Goal: Information Seeking & Learning: Learn about a topic

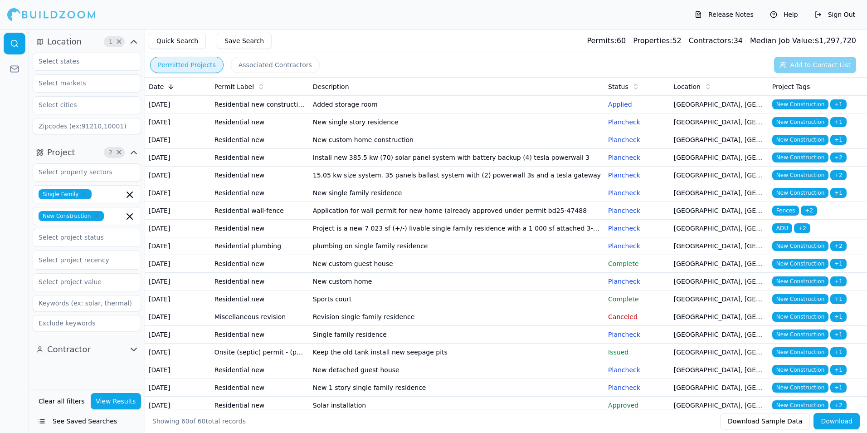
click at [425, 110] on td "Added storage room" at bounding box center [456, 105] width 295 height 18
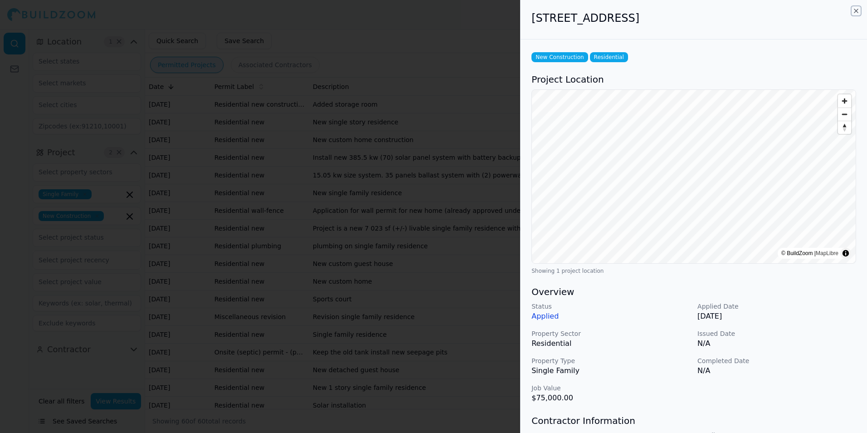
click at [856, 13] on icon "button" at bounding box center [856, 10] width 7 height 7
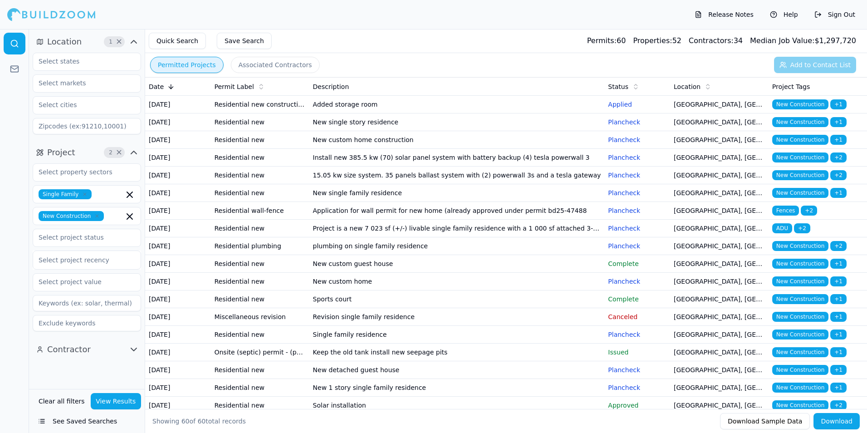
click at [471, 131] on td "New single story residence" at bounding box center [456, 122] width 295 height 18
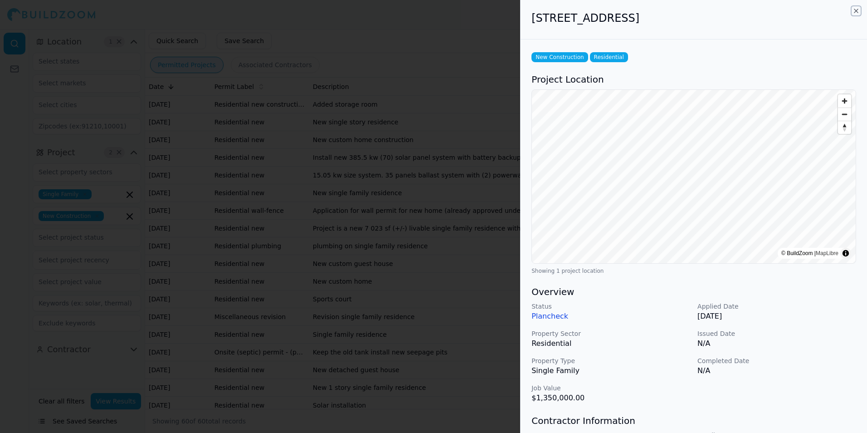
click at [858, 10] on icon "button" at bounding box center [856, 11] width 4 height 4
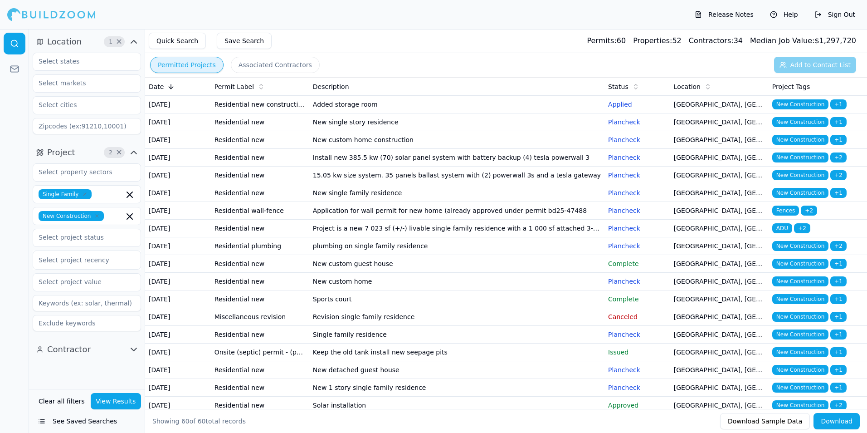
click at [468, 149] on td "New custom home construction" at bounding box center [456, 140] width 295 height 18
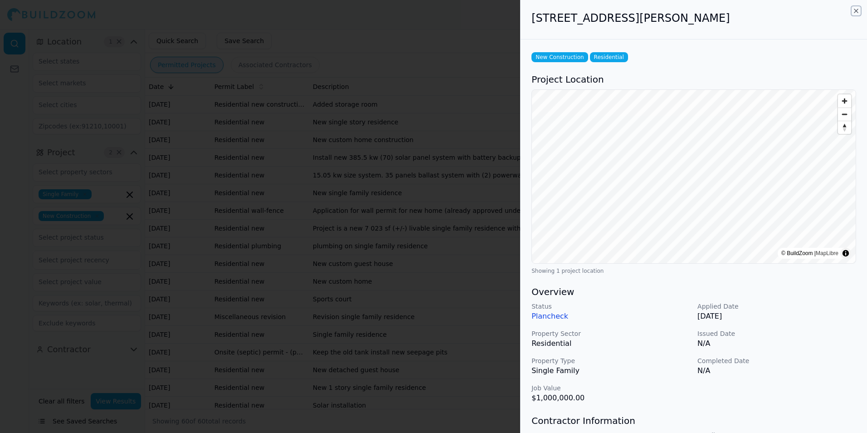
click at [856, 12] on icon "button" at bounding box center [856, 10] width 7 height 7
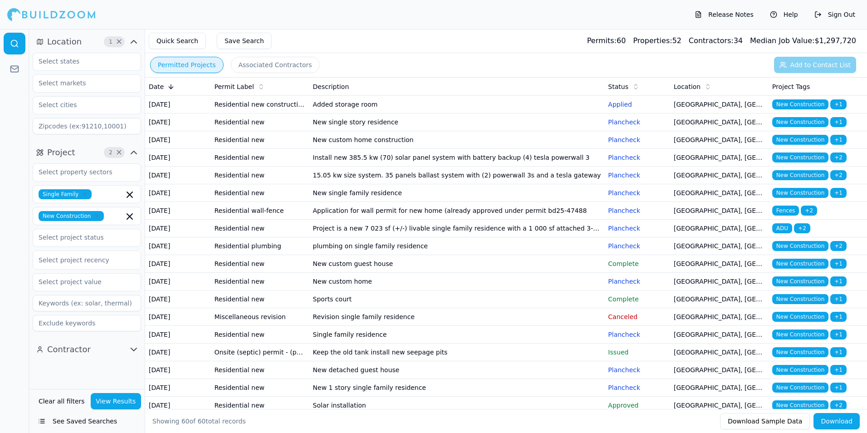
click at [511, 166] on td "Install new 385.5 kw (70) solar panel system with battery backup (4) tesla powe…" at bounding box center [456, 158] width 295 height 18
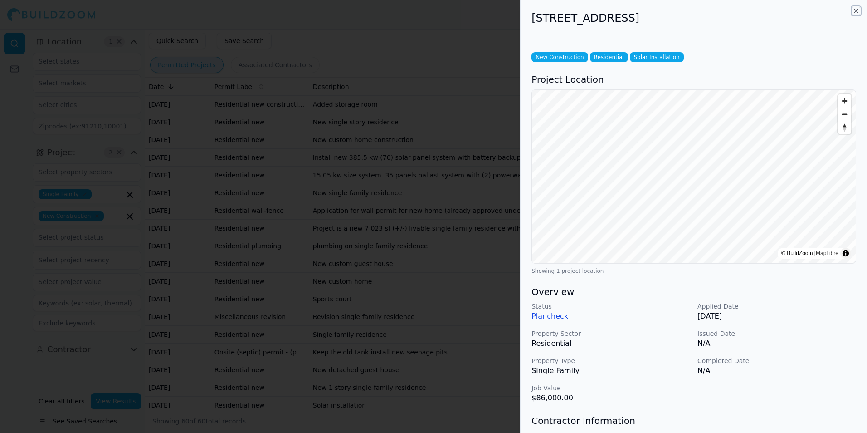
click at [857, 10] on icon "button" at bounding box center [856, 11] width 4 height 4
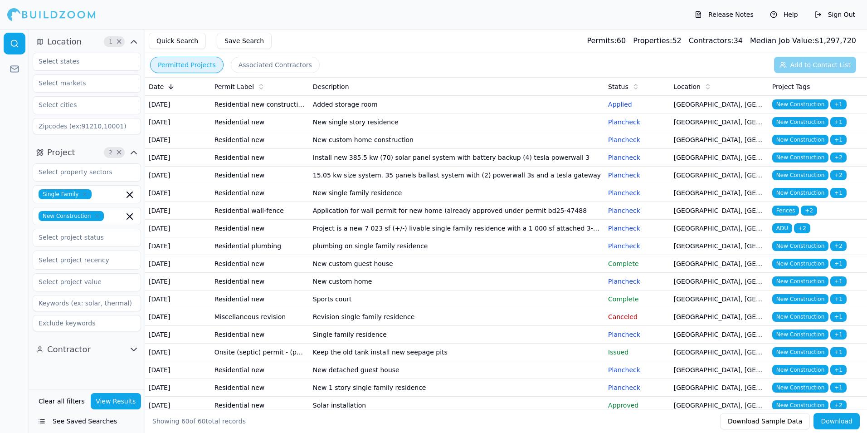
click at [544, 184] on td "15.05 kw size system. 35 panels ballast system with (2) powerwall 3s and a tesl…" at bounding box center [456, 175] width 295 height 18
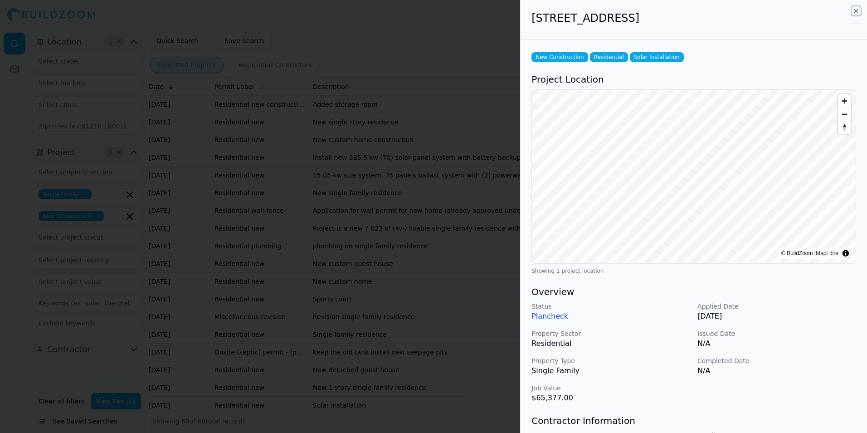
click at [857, 9] on icon "button" at bounding box center [856, 10] width 7 height 7
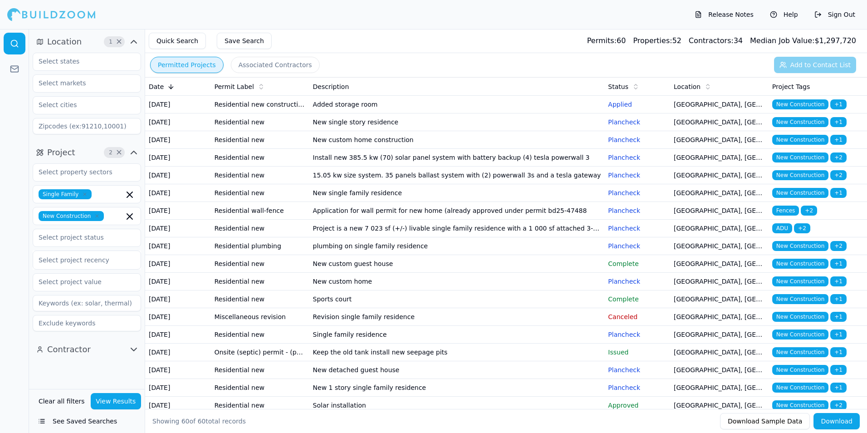
click at [573, 184] on td "15.05 kw size system. 35 panels ballast system with (2) powerwall 3s and a tesl…" at bounding box center [456, 175] width 295 height 18
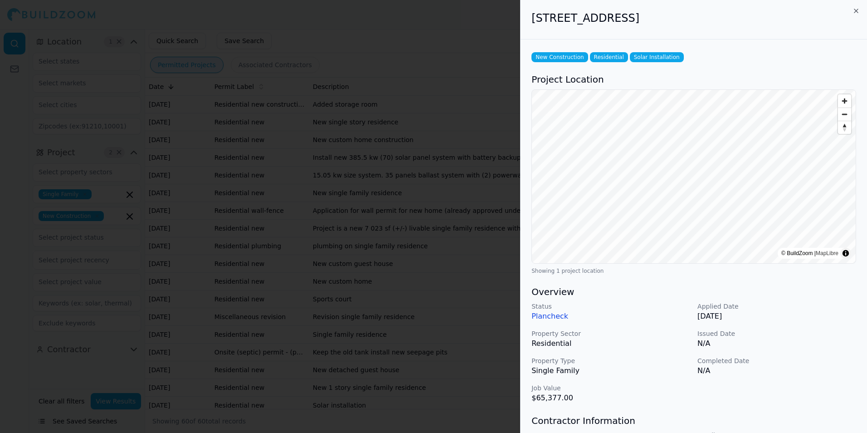
click at [857, 7] on div "5862 E Berneil Ln, Paradise Valley, AZ, 85253" at bounding box center [694, 19] width 346 height 39
click at [856, 13] on icon "button" at bounding box center [856, 10] width 7 height 7
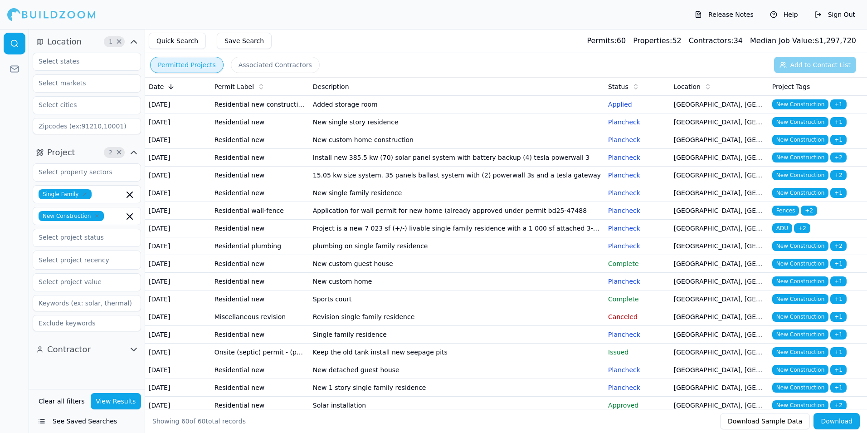
click at [530, 202] on td "New single family residence" at bounding box center [456, 193] width 295 height 18
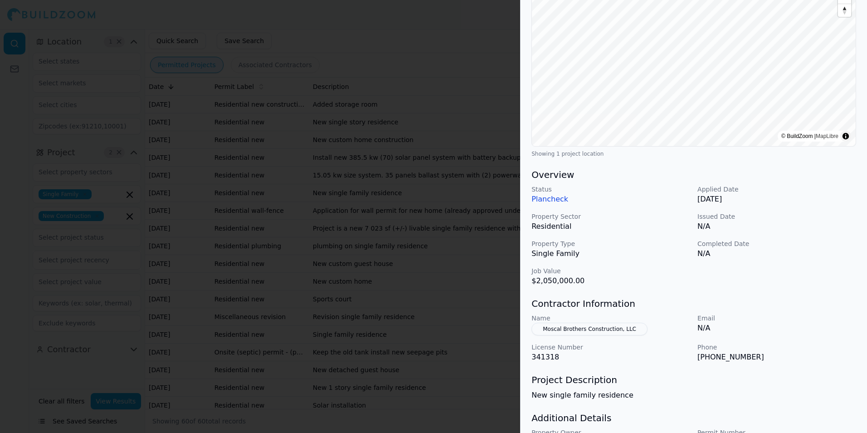
scroll to position [136, 0]
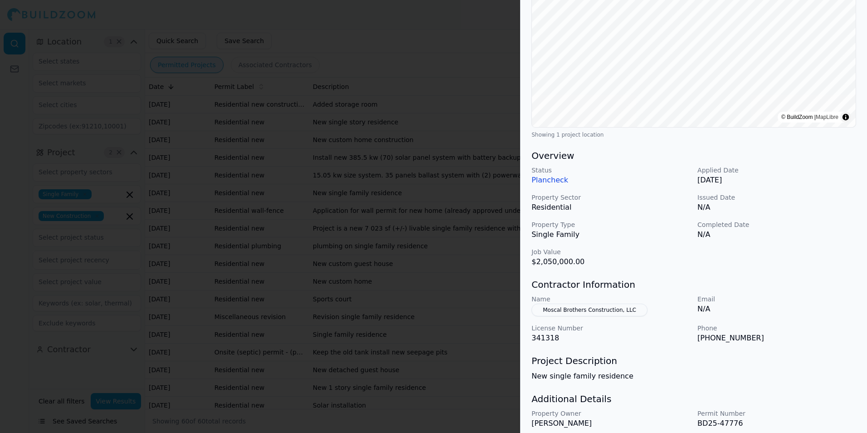
drag, startPoint x: 787, startPoint y: 338, endPoint x: 820, endPoint y: 366, distance: 43.1
click at [806, 342] on p "(470) 875-4607" at bounding box center [776, 337] width 159 height 11
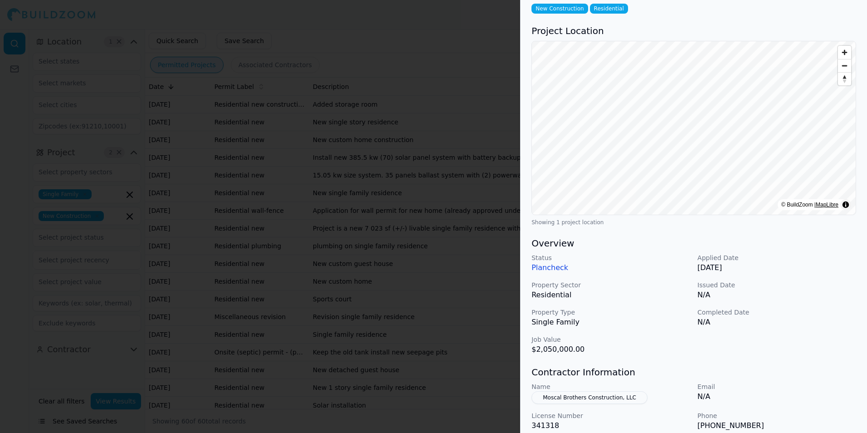
scroll to position [0, 0]
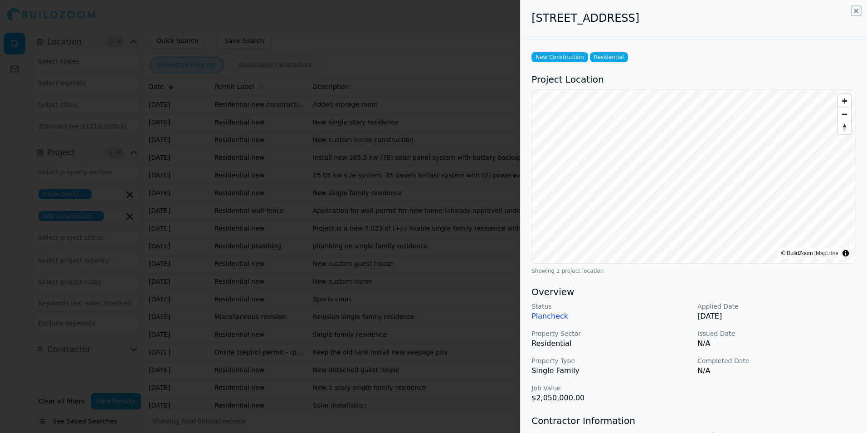
click at [855, 11] on icon "button" at bounding box center [856, 10] width 7 height 7
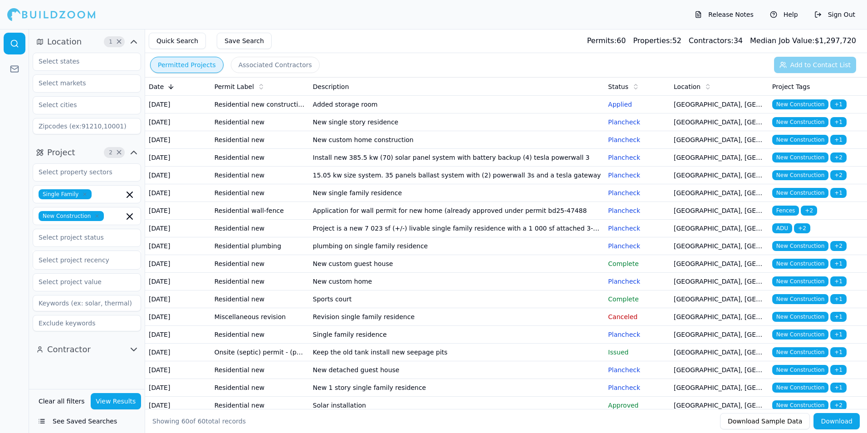
click at [438, 52] on div "Quick Search Save Search Permits: 60 Properties: 52 Contractors: 34 Median Job …" at bounding box center [506, 41] width 722 height 24
click at [480, 202] on td "New single family residence" at bounding box center [456, 193] width 295 height 18
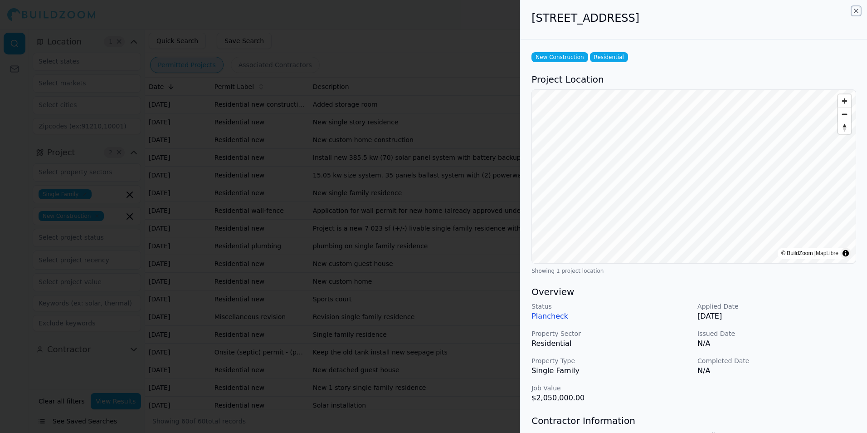
drag, startPoint x: 857, startPoint y: 12, endPoint x: 833, endPoint y: 19, distance: 25.4
click at [857, 12] on icon "button" at bounding box center [856, 10] width 7 height 7
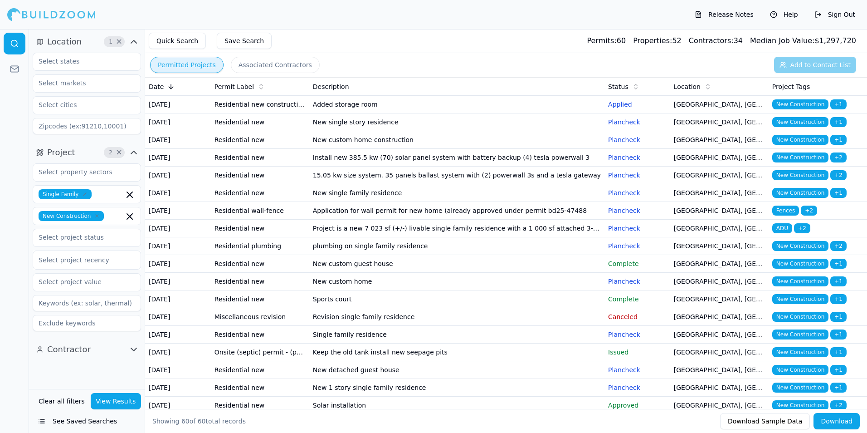
click at [415, 219] on td "Application for wall permit for new home (already approved under permit bd25-47…" at bounding box center [456, 211] width 295 height 18
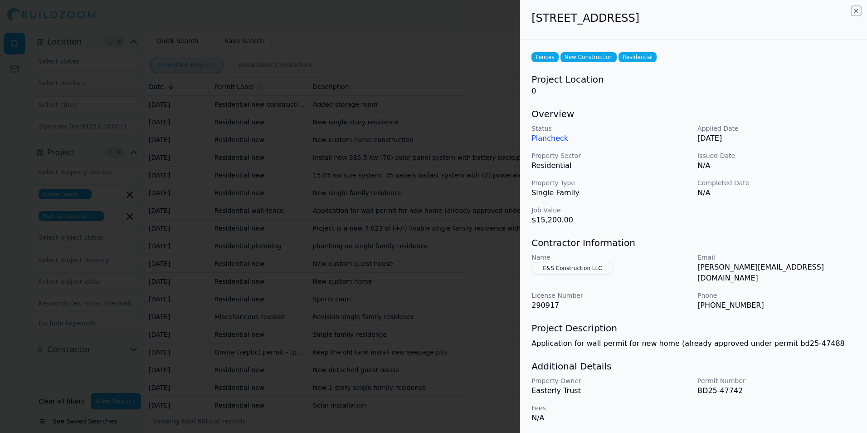
click at [856, 10] on icon "button" at bounding box center [856, 10] width 7 height 7
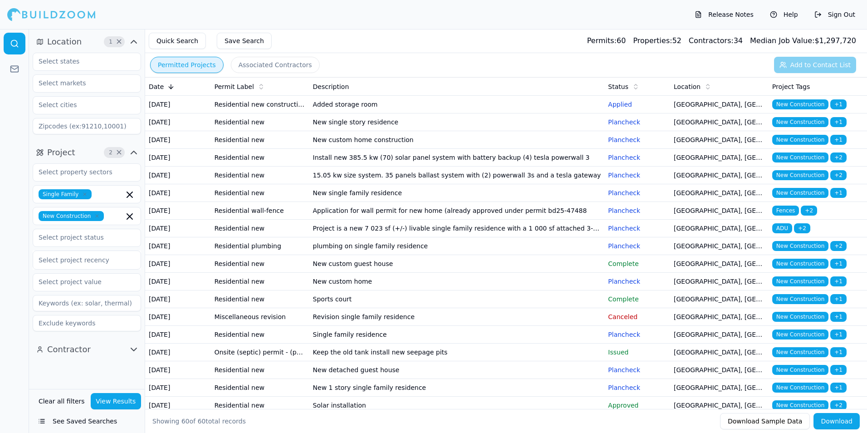
click at [490, 273] on td "New custom guest house" at bounding box center [456, 264] width 295 height 18
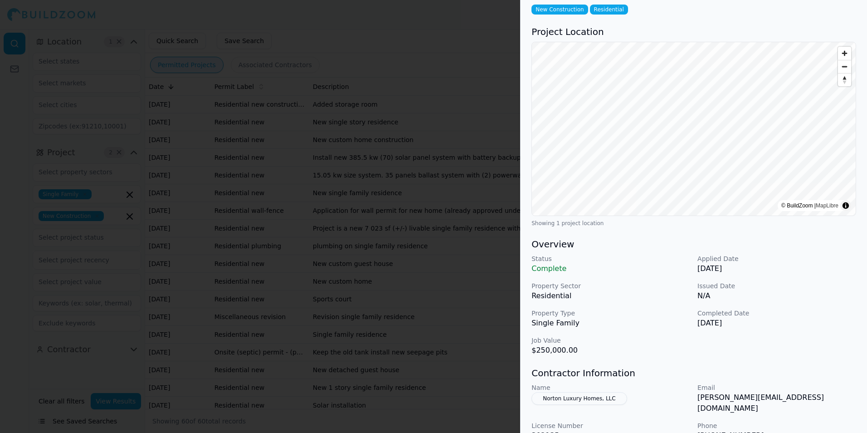
scroll to position [91, 0]
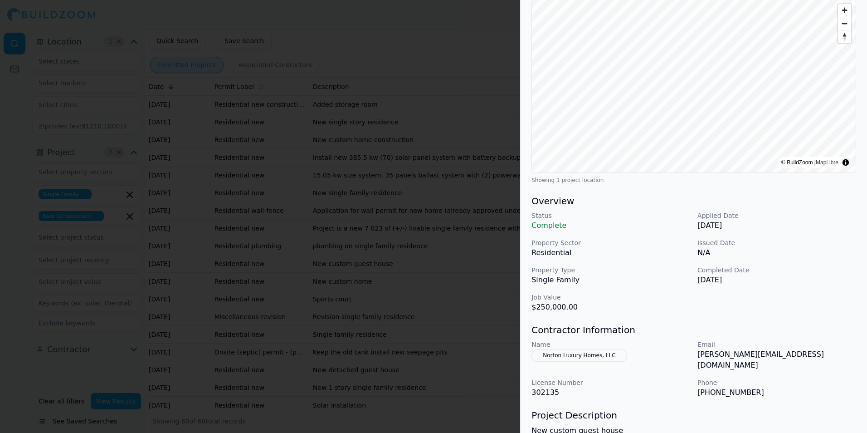
click at [777, 309] on div "Status Complete Applied Date Aug 14, 2025 Property Sector Residential Issued Da…" at bounding box center [694, 262] width 325 height 102
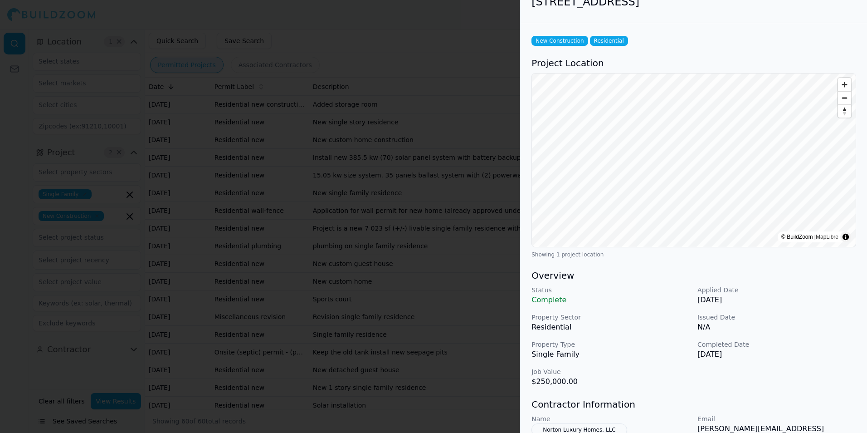
scroll to position [0, 0]
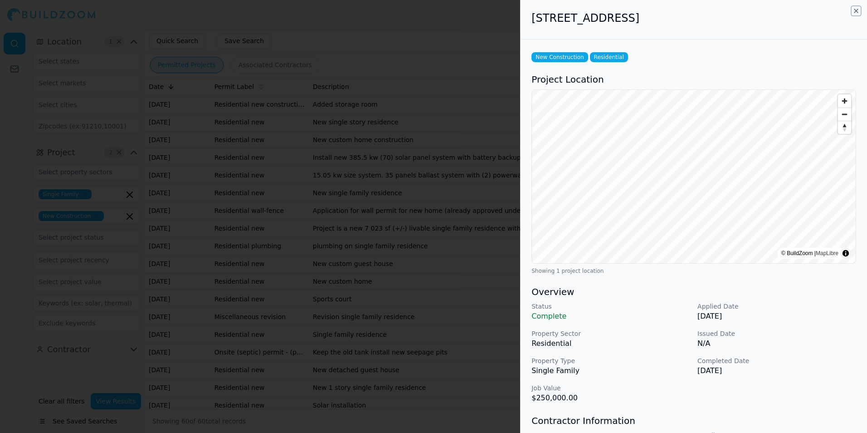
click at [856, 13] on icon "button" at bounding box center [856, 10] width 7 height 7
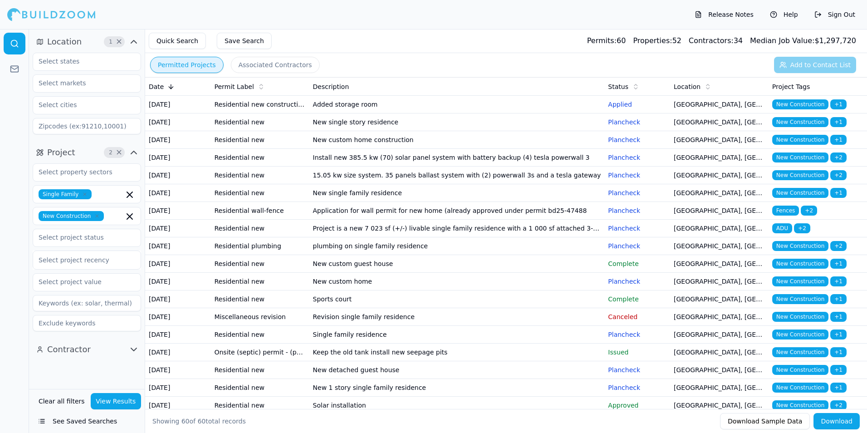
click at [504, 237] on td "Project is a new 7 023 sf (+/-) livable single family residence with a 1 000 sf…" at bounding box center [456, 228] width 295 height 18
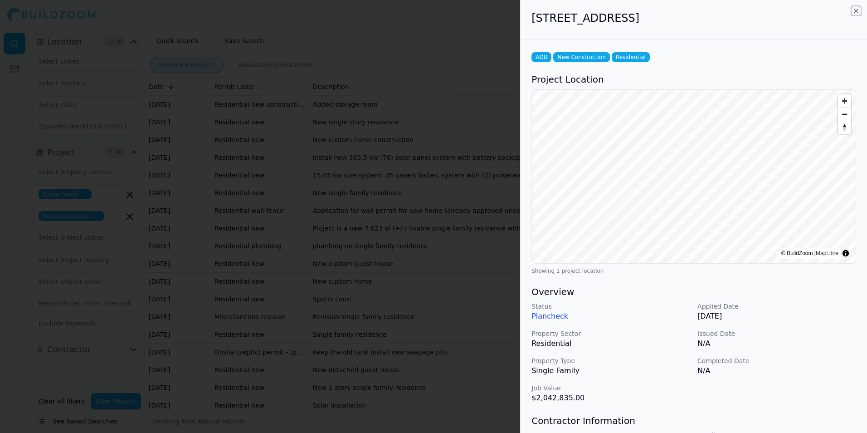
click at [855, 10] on icon "button" at bounding box center [856, 10] width 7 height 7
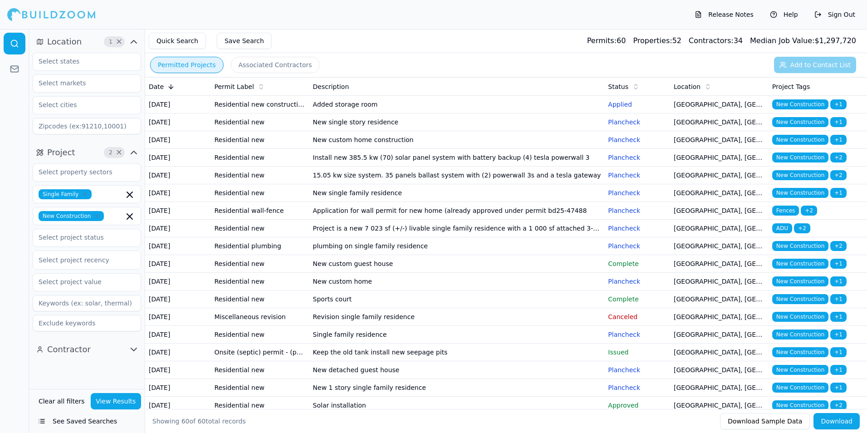
click at [501, 219] on td "Application for wall permit for new home (already approved under permit bd25-47…" at bounding box center [456, 211] width 295 height 18
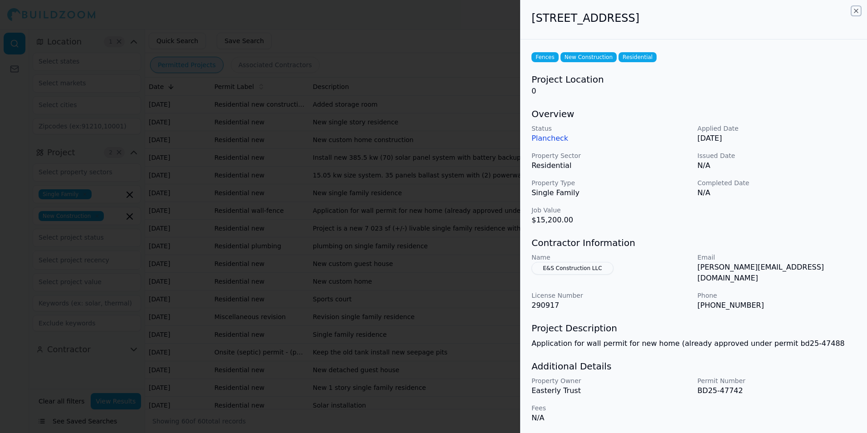
click at [856, 10] on icon "button" at bounding box center [856, 10] width 7 height 7
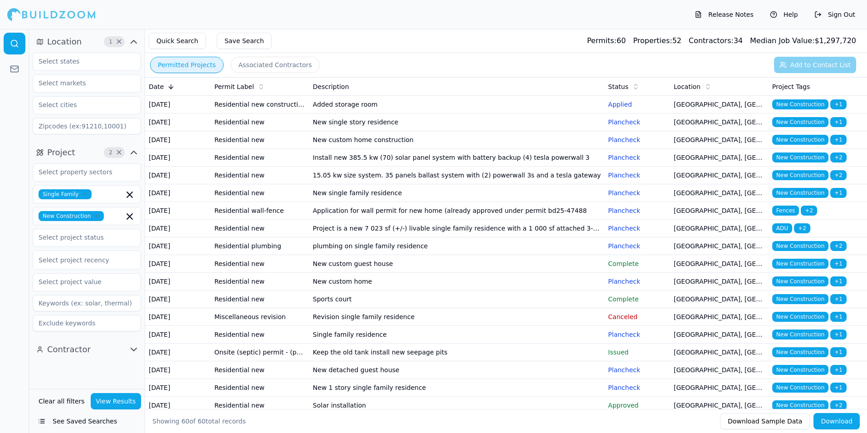
click at [515, 255] on td "plumbing on single family residence" at bounding box center [456, 246] width 295 height 18
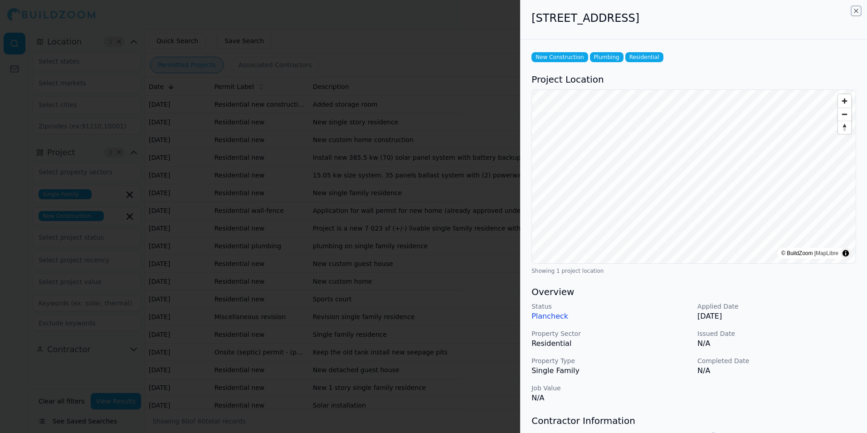
click at [856, 10] on icon "button" at bounding box center [856, 10] width 7 height 7
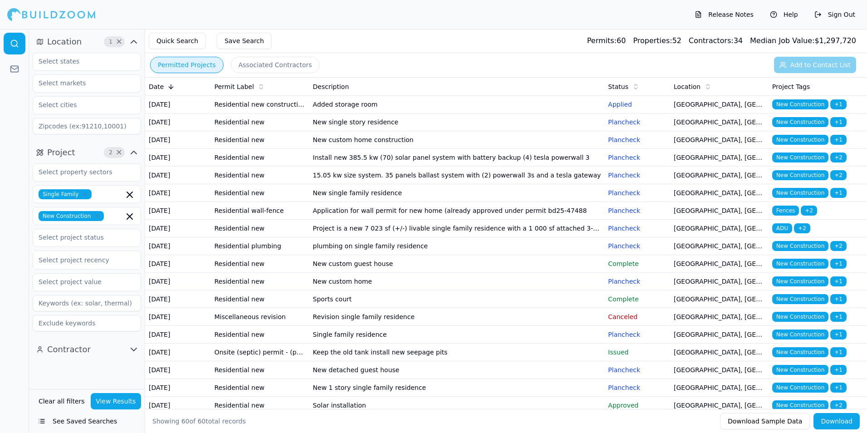
click at [511, 273] on td "New custom guest house" at bounding box center [456, 264] width 295 height 18
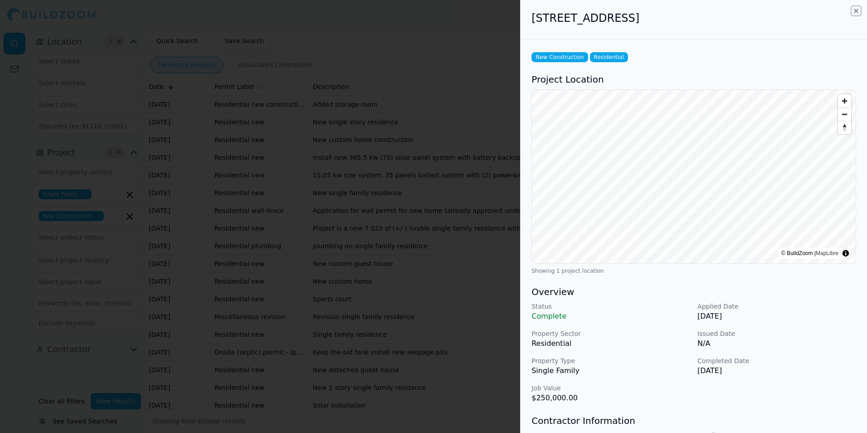
click at [855, 12] on icon "button" at bounding box center [856, 10] width 7 height 7
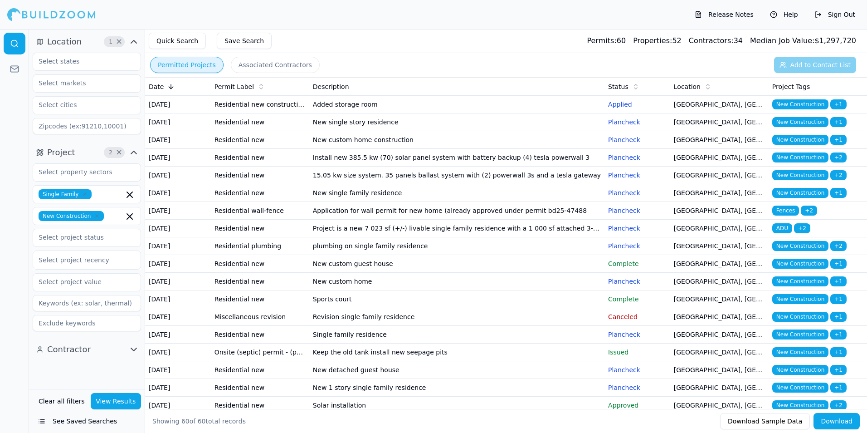
click at [569, 290] on td "New custom home" at bounding box center [456, 282] width 295 height 18
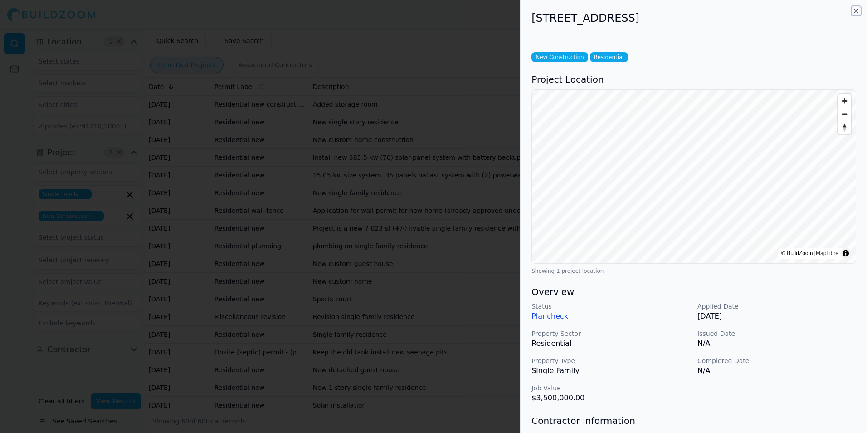
click at [854, 10] on icon "button" at bounding box center [856, 10] width 7 height 7
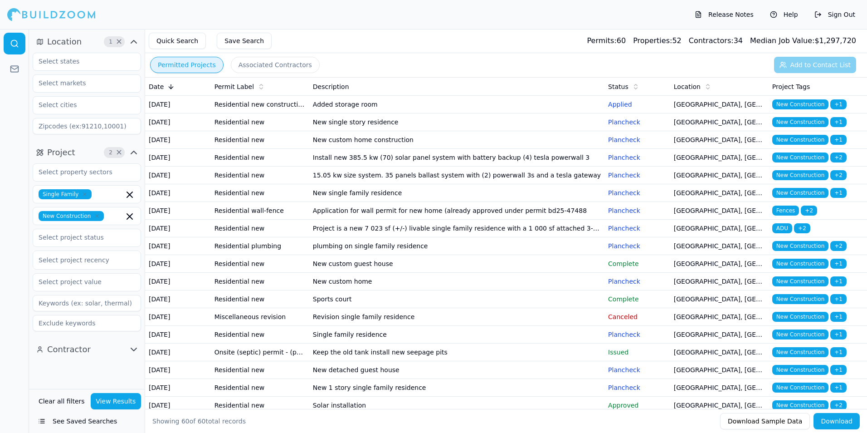
click at [597, 308] on td "Sports court" at bounding box center [456, 299] width 295 height 18
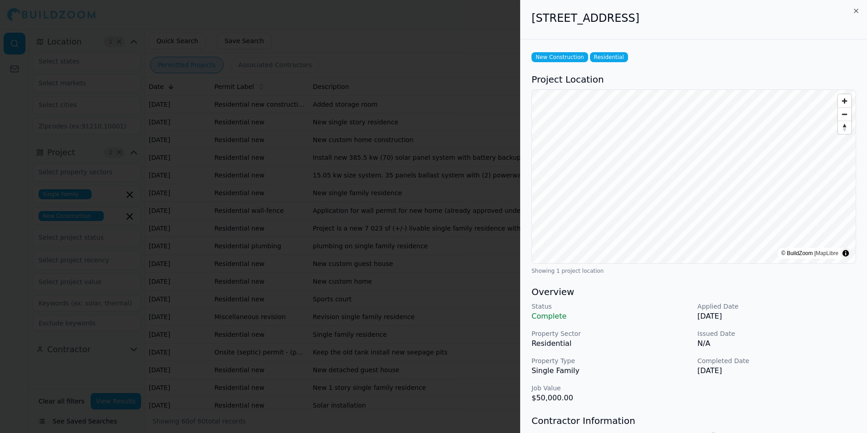
click at [856, 7] on div "5701 E Mockingbird Ln, Paradise Valley, AZ, 85253" at bounding box center [694, 19] width 346 height 39
click at [855, 10] on icon "button" at bounding box center [856, 11] width 4 height 4
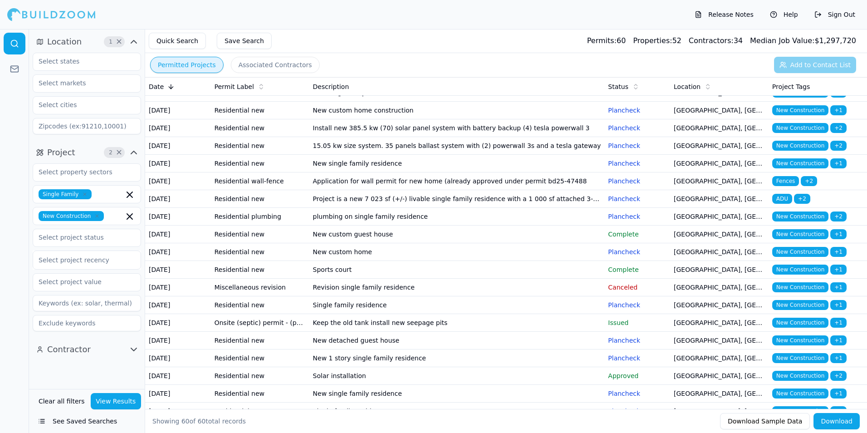
scroll to position [45, 0]
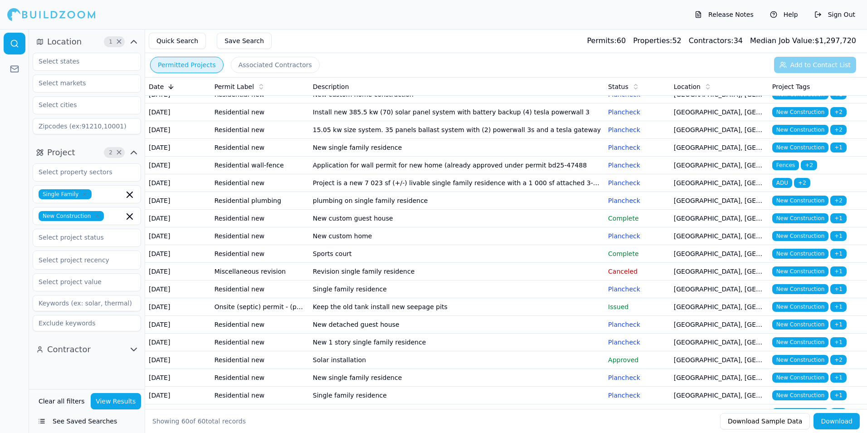
click at [592, 280] on td "Revision single family residence" at bounding box center [456, 272] width 295 height 18
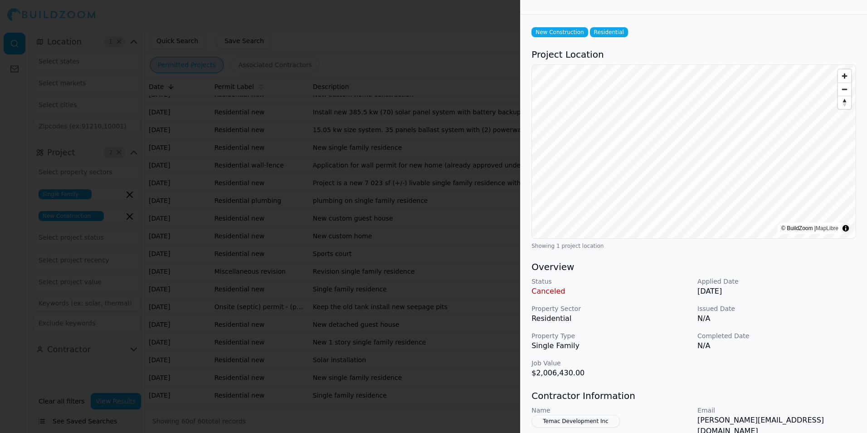
scroll to position [0, 0]
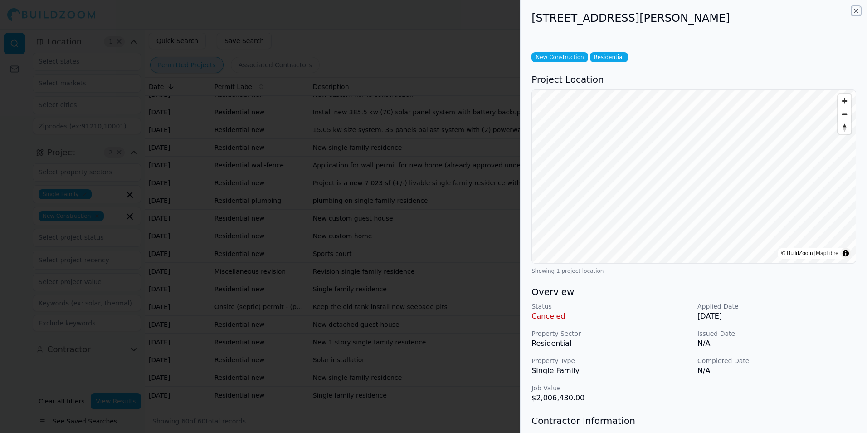
click at [855, 11] on icon "button" at bounding box center [856, 10] width 7 height 7
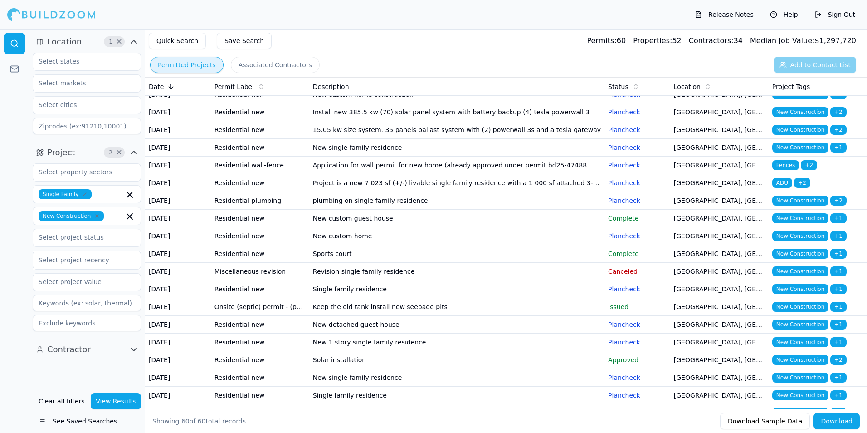
click at [589, 298] on td "Single family residence" at bounding box center [456, 289] width 295 height 18
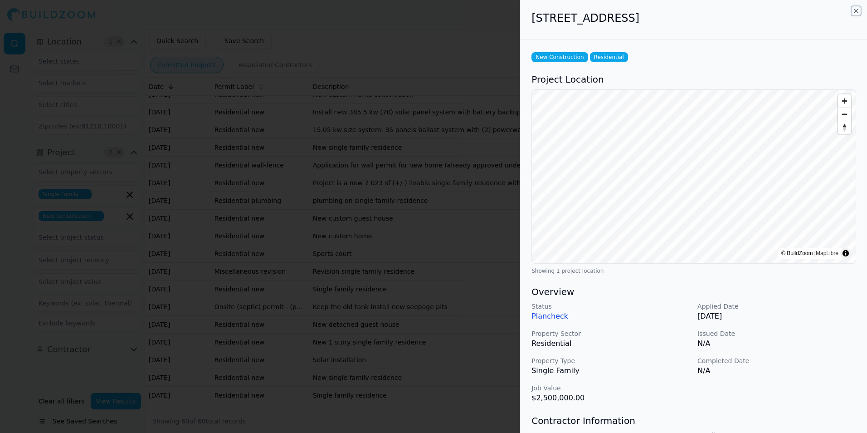
click at [856, 10] on icon "button" at bounding box center [856, 10] width 7 height 7
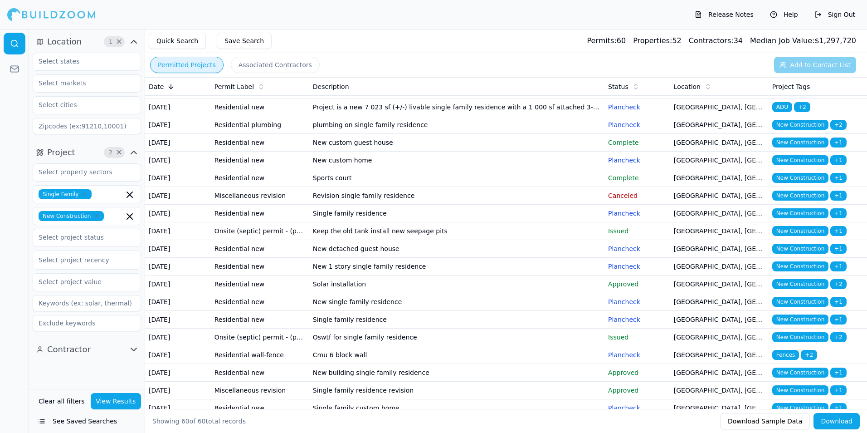
scroll to position [136, 0]
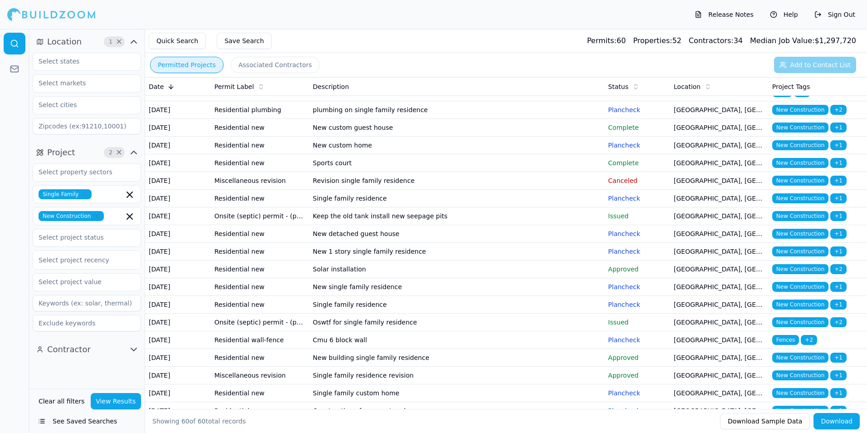
click at [575, 225] on td "Keep the old tank install new seepage pits" at bounding box center [456, 216] width 295 height 18
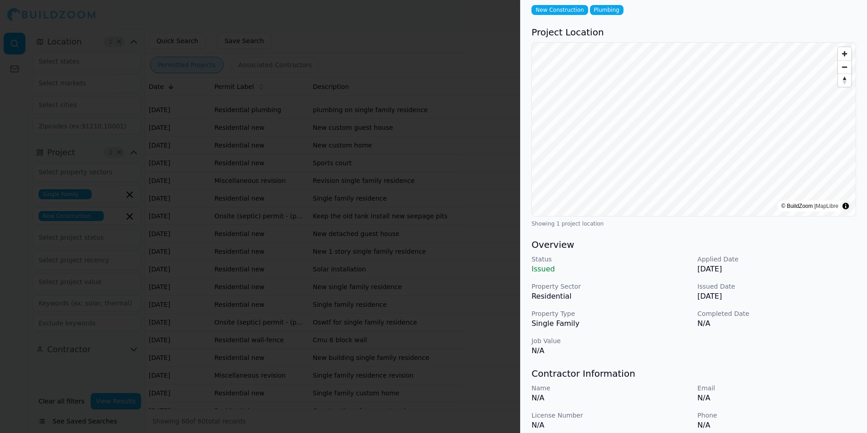
scroll to position [0, 0]
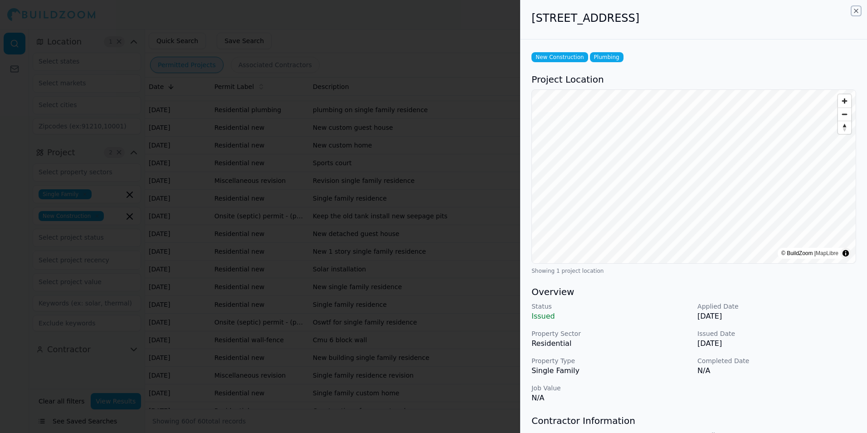
click at [857, 10] on icon "button" at bounding box center [856, 10] width 7 height 7
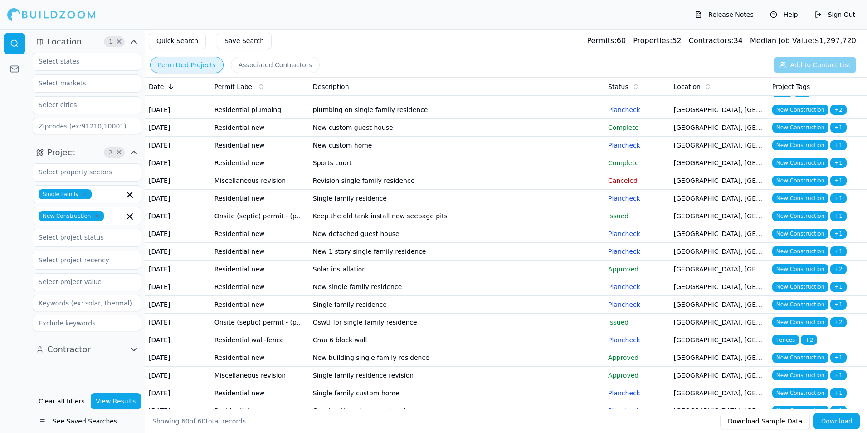
click at [576, 260] on td "New 1 story single family residence" at bounding box center [456, 252] width 295 height 18
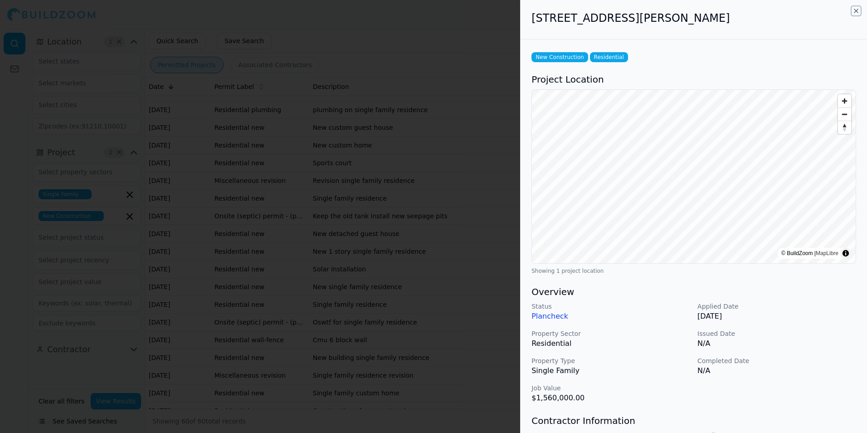
click at [857, 13] on icon "button" at bounding box center [856, 10] width 7 height 7
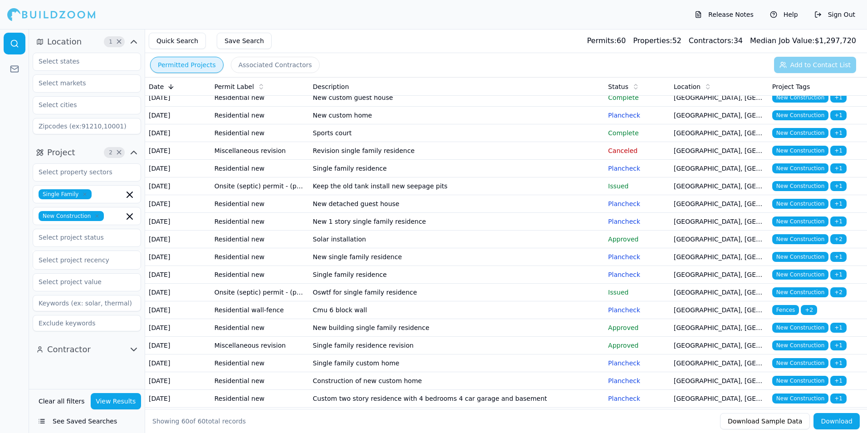
scroll to position [181, 0]
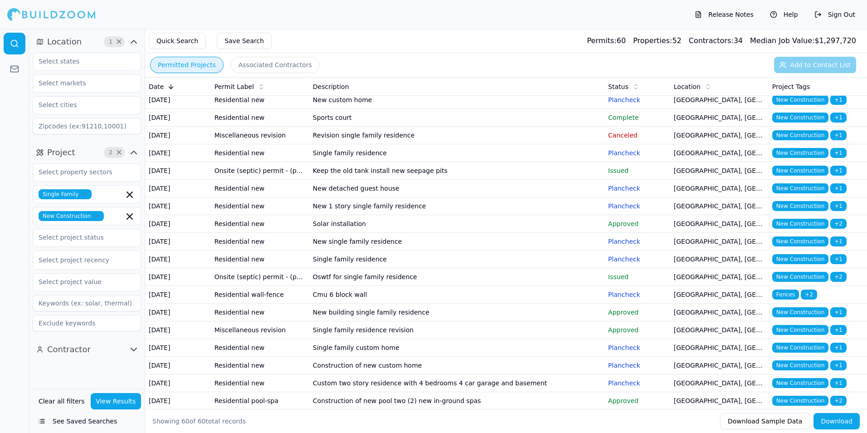
click at [659, 233] on td "Approved" at bounding box center [638, 224] width 66 height 18
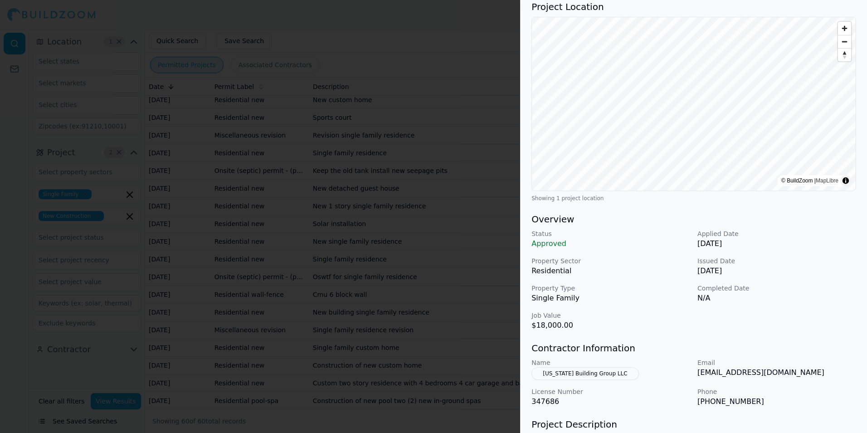
scroll to position [0, 0]
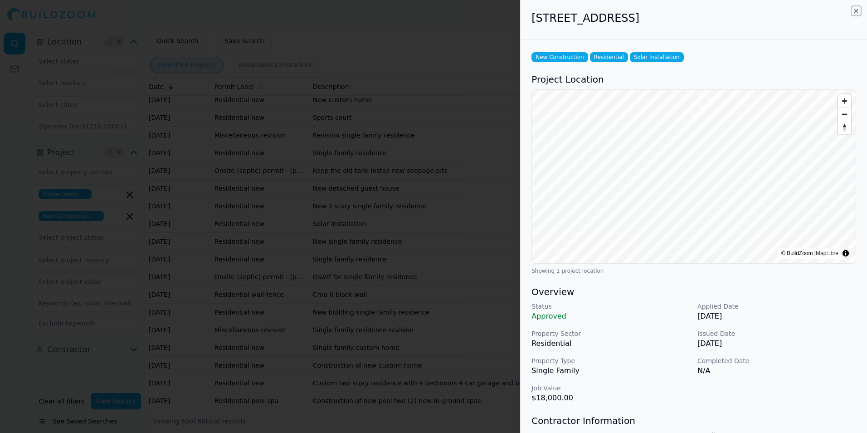
click at [857, 9] on icon "button" at bounding box center [856, 10] width 7 height 7
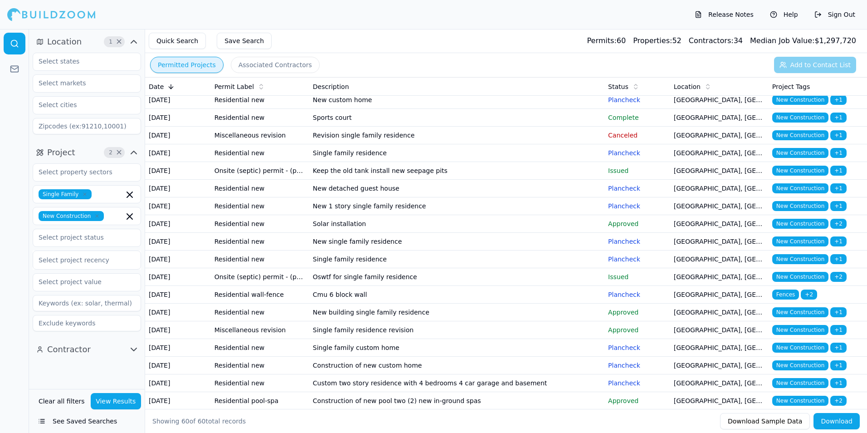
click at [614, 246] on p "Plancheck" at bounding box center [637, 241] width 59 height 9
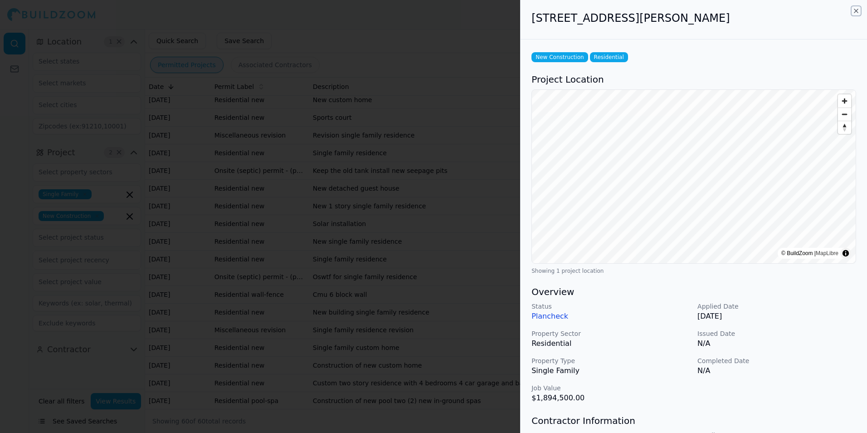
click at [856, 10] on icon "button" at bounding box center [856, 10] width 7 height 7
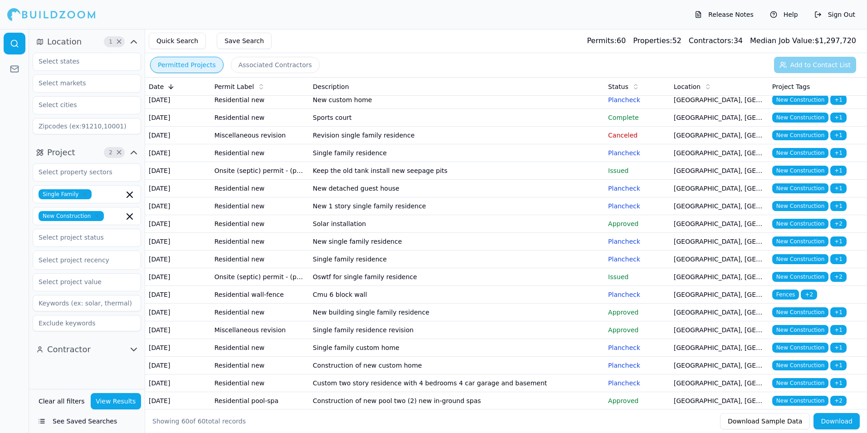
scroll to position [227, 0]
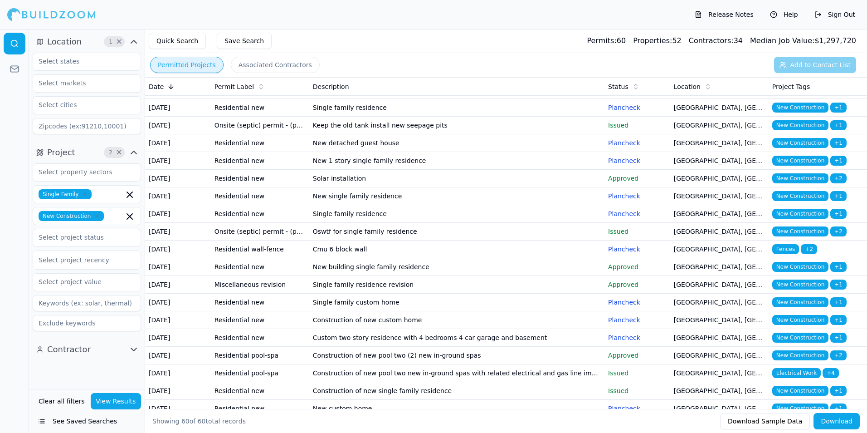
click at [612, 223] on td "Plancheck" at bounding box center [638, 214] width 66 height 18
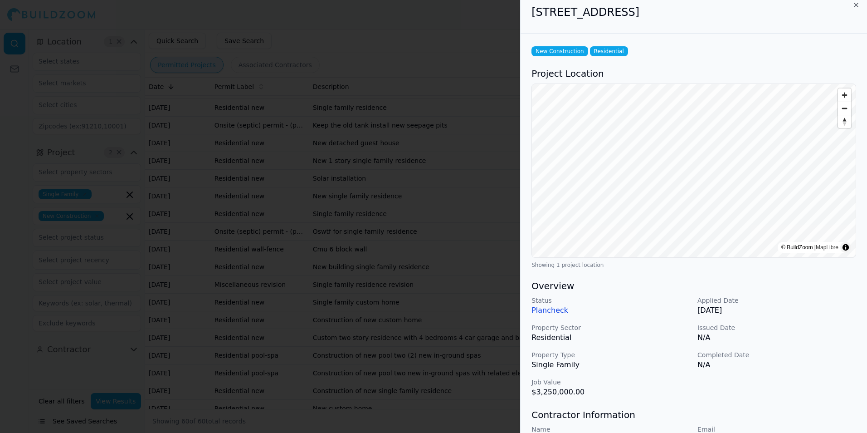
scroll to position [0, 0]
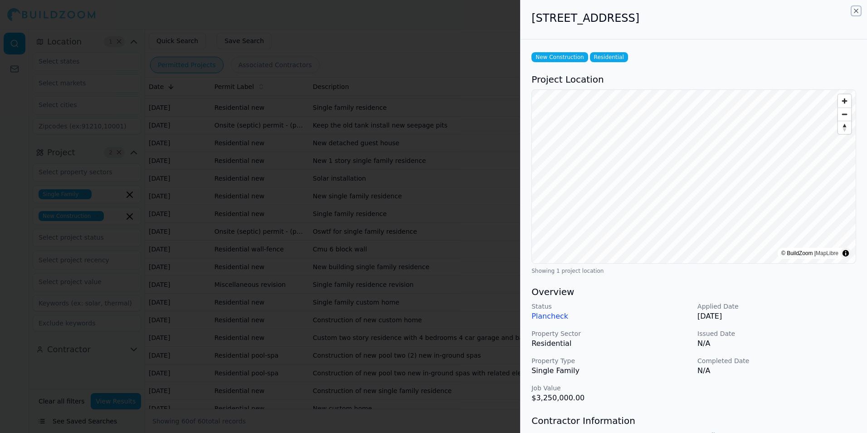
drag, startPoint x: 855, startPoint y: 12, endPoint x: 839, endPoint y: 32, distance: 25.8
click at [855, 11] on icon "button" at bounding box center [856, 10] width 7 height 7
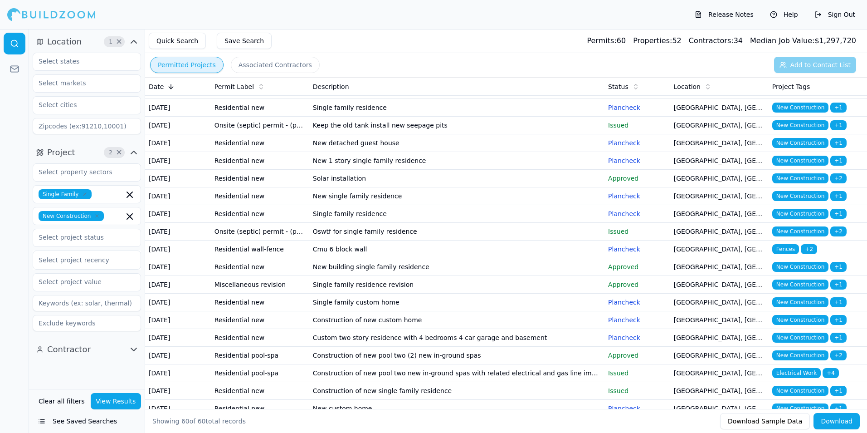
click at [616, 240] on td "Issued" at bounding box center [638, 232] width 66 height 18
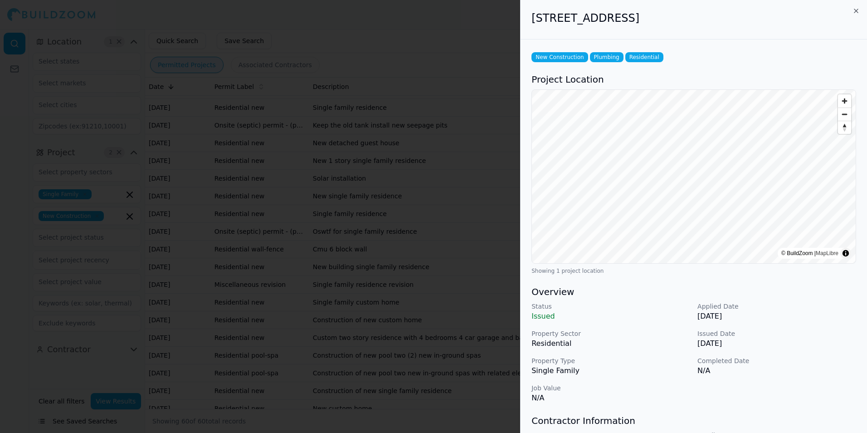
click at [858, 6] on div "5241 N Quail Run Pl, Paradise Valley, AZ, 85253" at bounding box center [694, 19] width 346 height 39
click at [857, 12] on icon "button" at bounding box center [856, 10] width 7 height 7
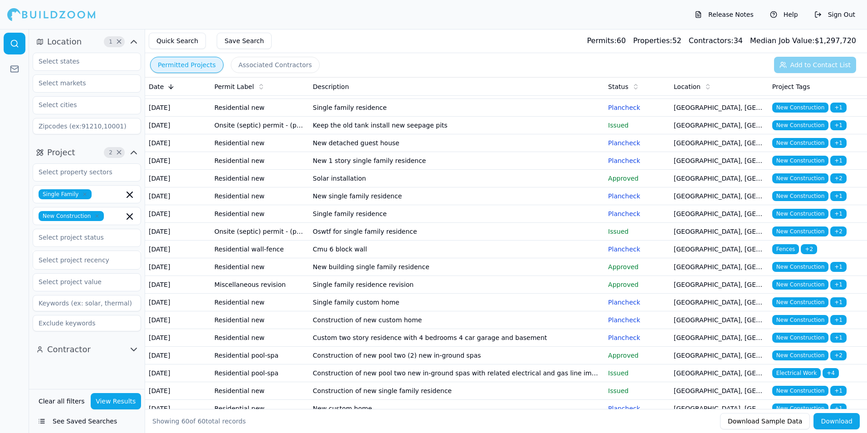
scroll to position [272, 0]
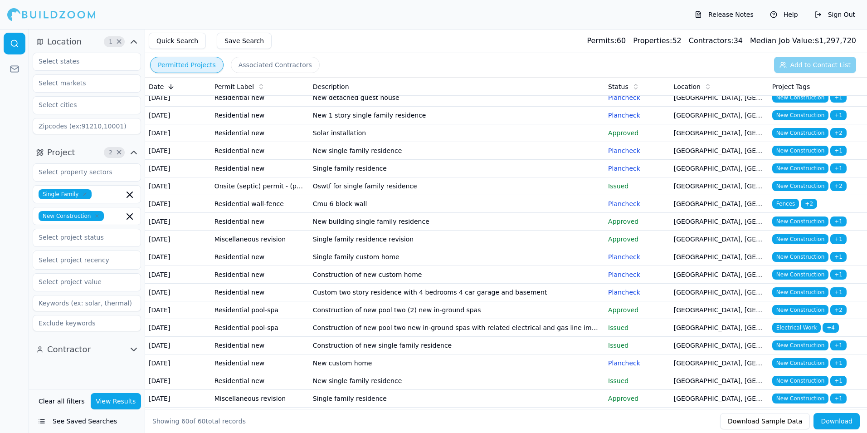
click at [615, 213] on td "Plancheck" at bounding box center [638, 204] width 66 height 18
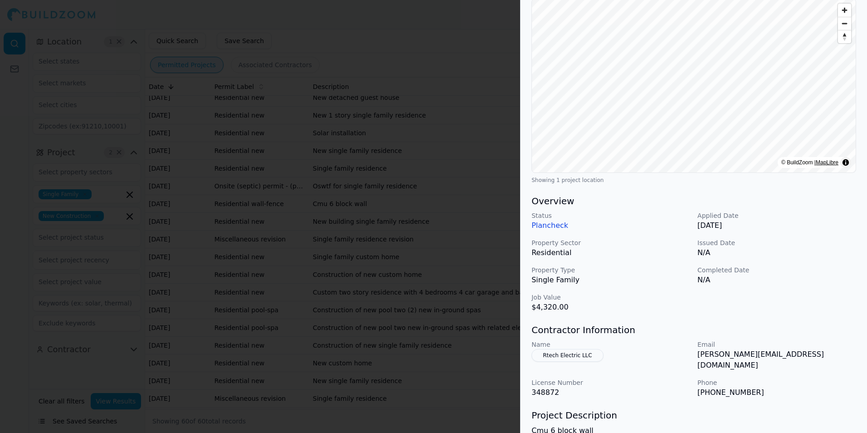
scroll to position [0, 0]
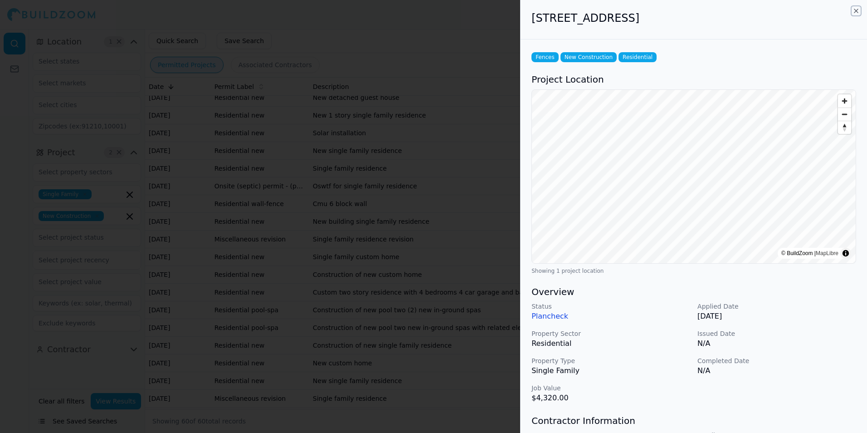
click at [856, 11] on icon "button" at bounding box center [856, 10] width 7 height 7
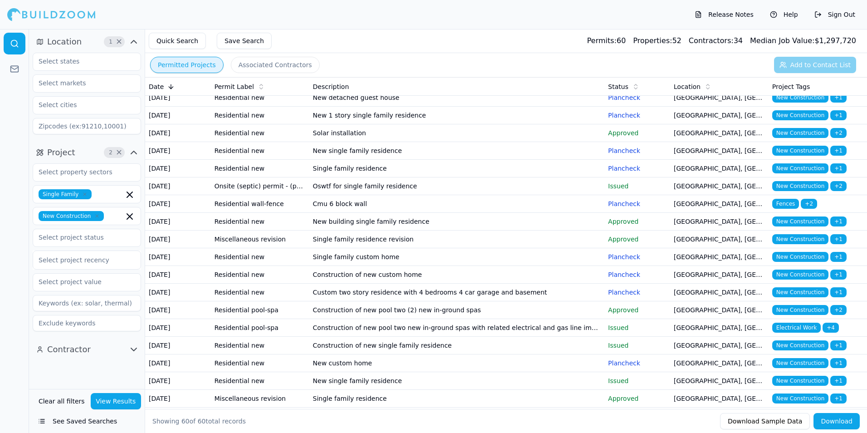
click at [641, 244] on p "Approved" at bounding box center [637, 238] width 59 height 9
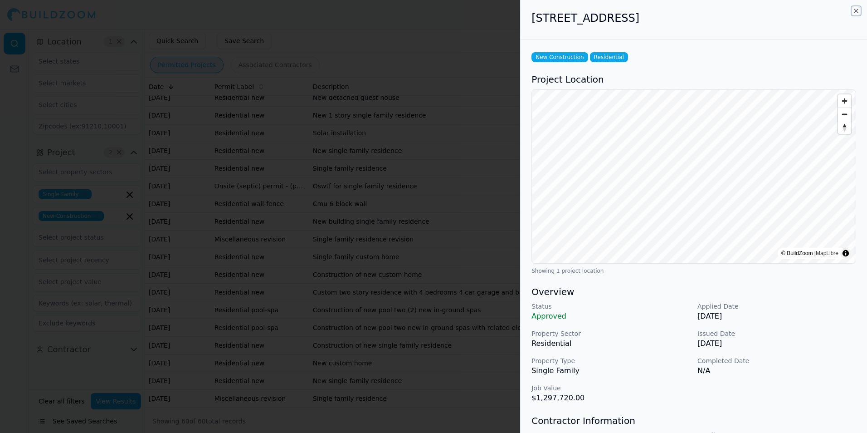
click at [854, 10] on icon "button" at bounding box center [856, 10] width 7 height 7
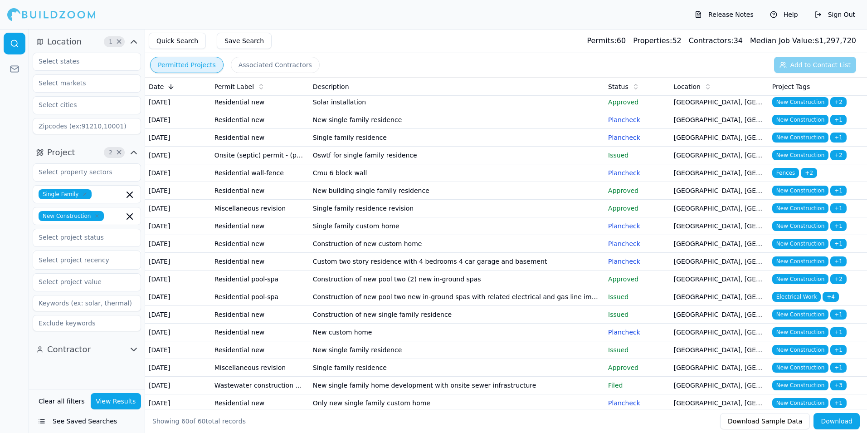
scroll to position [317, 0]
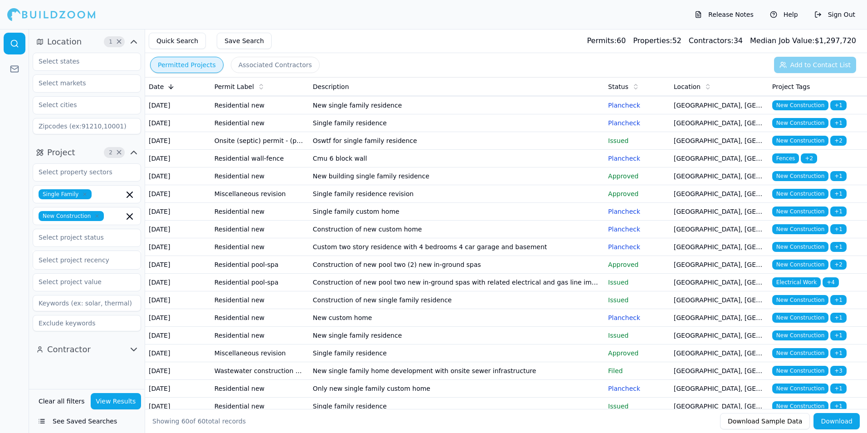
click at [518, 220] on td "Single family custom home" at bounding box center [456, 212] width 295 height 18
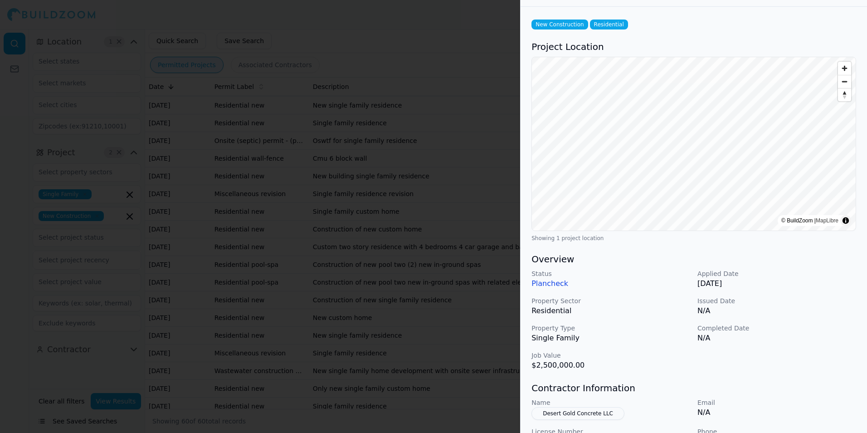
scroll to position [0, 0]
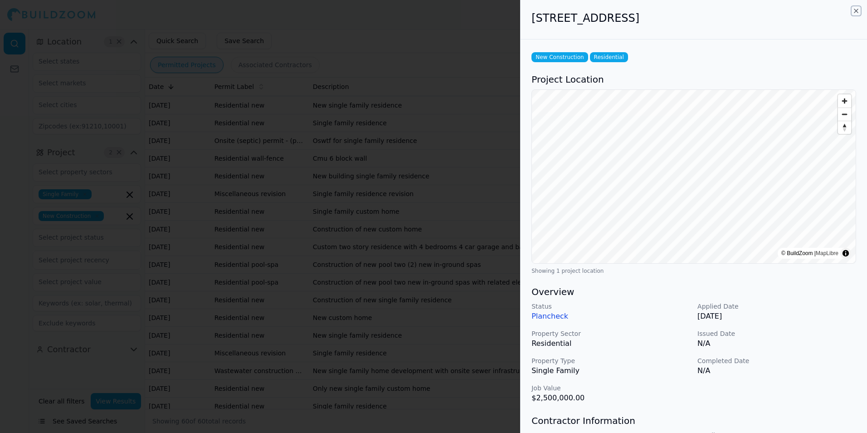
click at [855, 11] on icon "button" at bounding box center [856, 10] width 7 height 7
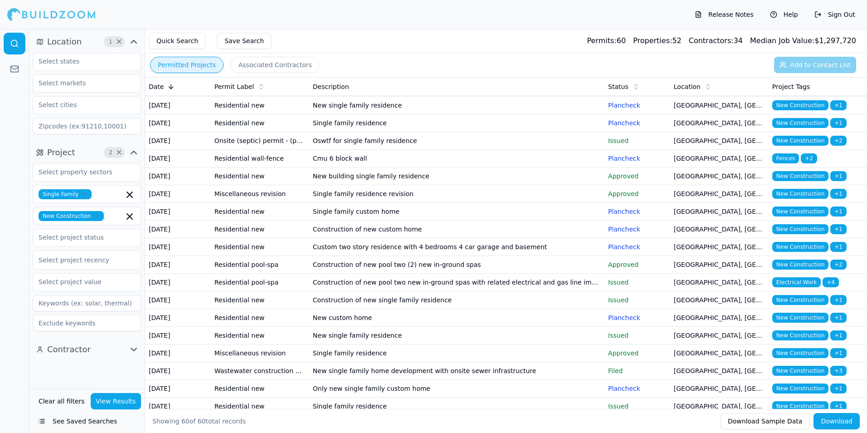
click at [473, 18] on div "Release Notes Help Sign Out" at bounding box center [433, 14] width 867 height 29
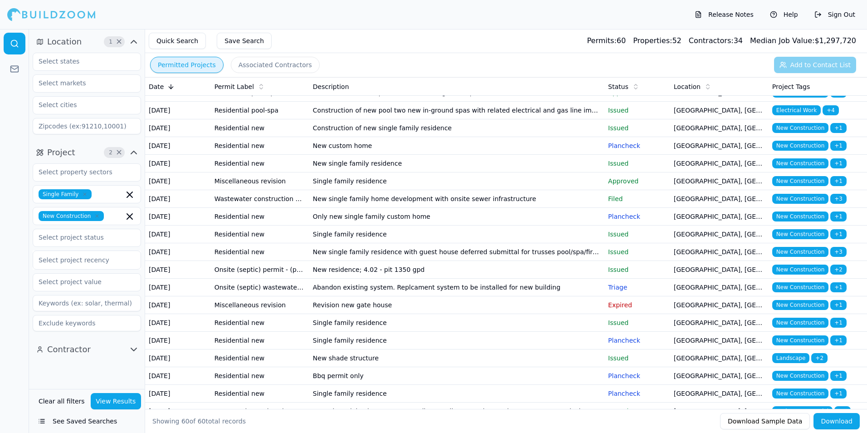
scroll to position [499, 0]
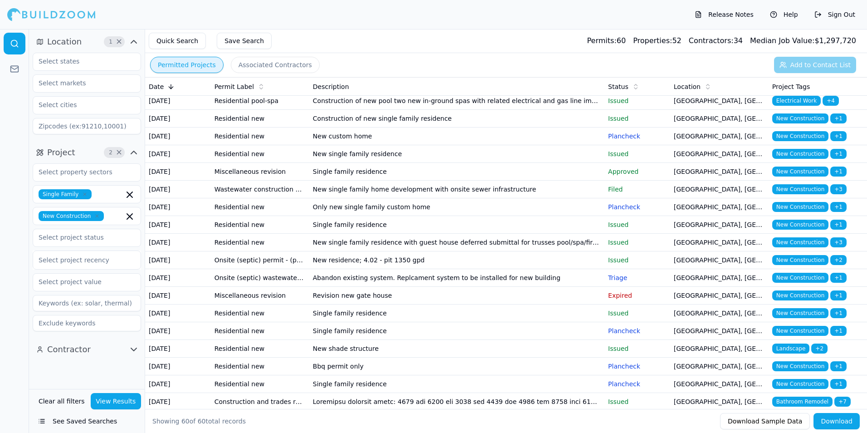
click at [559, 145] on td "New custom home" at bounding box center [456, 136] width 295 height 18
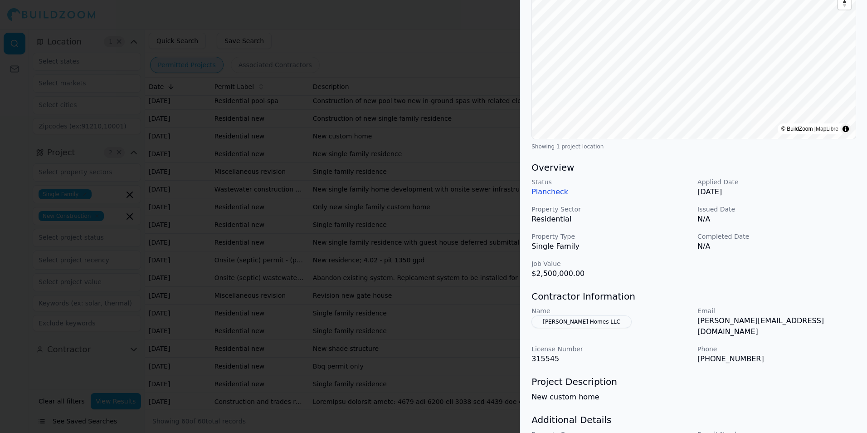
scroll to position [136, 0]
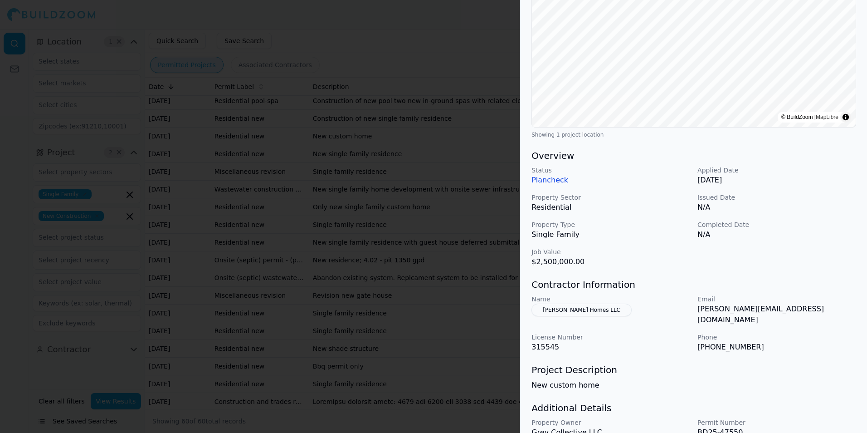
click at [798, 241] on div "Status Plancheck Applied Date Jun 16, 2025 Property Sector Residential Issued D…" at bounding box center [694, 217] width 325 height 102
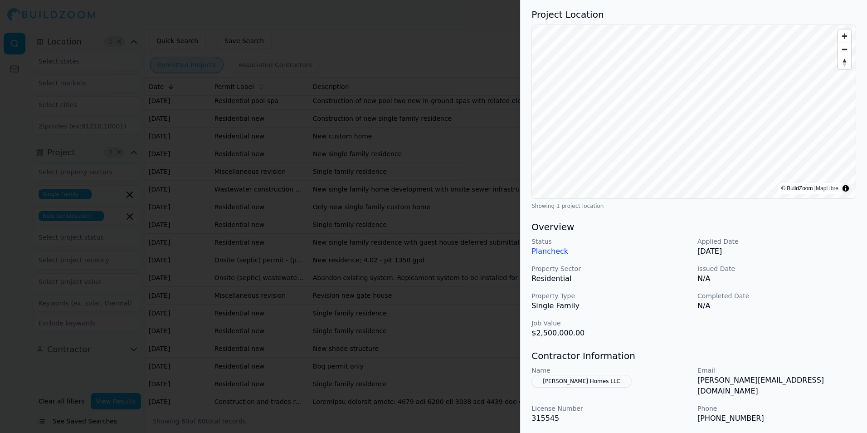
scroll to position [0, 0]
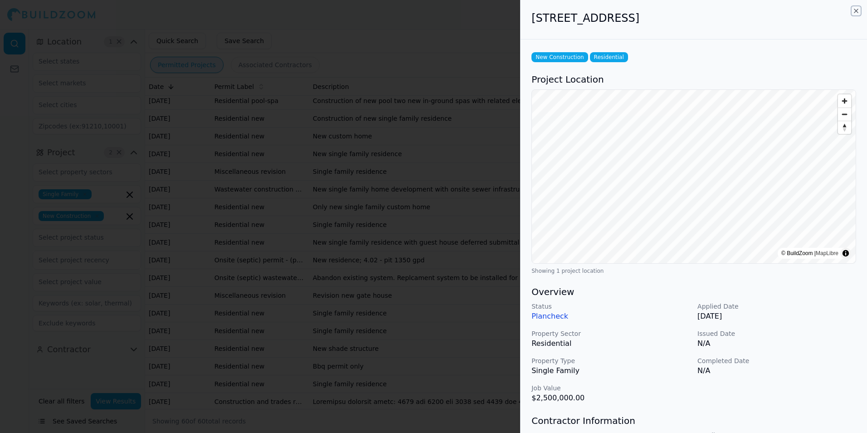
click at [855, 11] on icon "button" at bounding box center [856, 10] width 7 height 7
